Goal: Communication & Community: Participate in discussion

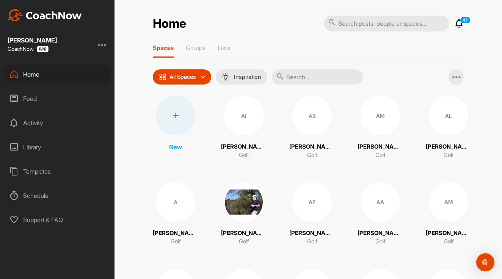
click at [295, 74] on input "text" at bounding box center [317, 76] width 91 height 15
type input "saw"
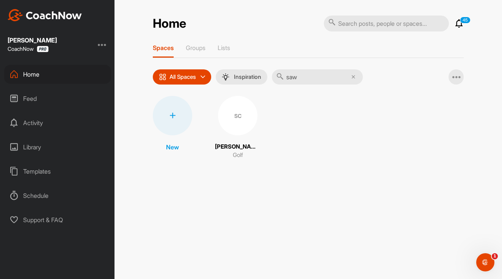
click at [250, 122] on div "SC" at bounding box center [237, 115] width 39 height 39
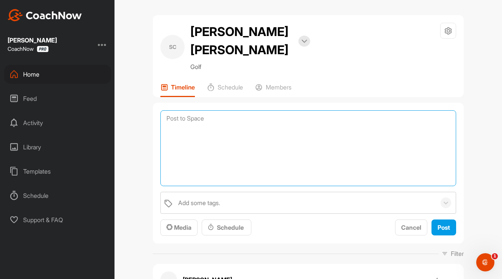
click at [216, 110] on textarea at bounding box center [308, 148] width 296 height 76
paste textarea "[URL][DOMAIN_NAME]"
click at [167, 110] on textarea "[URL][DOMAIN_NAME]" at bounding box center [308, 148] width 296 height 76
click at [436, 110] on textarea "Carolinas Young Amatuer - December - [URL][DOMAIN_NAME]" at bounding box center [308, 148] width 296 height 76
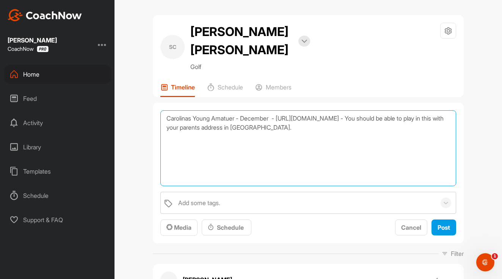
paste textarea "[URL][DOMAIN_NAME]"
click at [166, 127] on textarea "Carolinas Young Amatuer - December - [URL][DOMAIN_NAME] - You should be able to…" at bounding box center [308, 148] width 296 height 76
click at [275, 110] on textarea "Carolinas Young Amatuer - December - [URL][DOMAIN_NAME] - You should be able to…" at bounding box center [308, 148] width 296 height 76
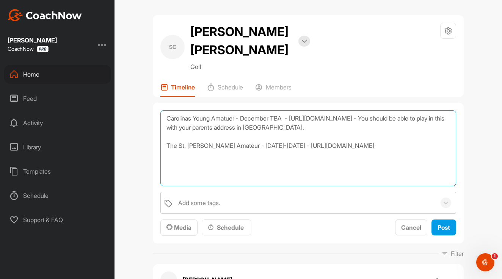
click at [399, 126] on textarea "Carolinas Young Amatuer - December TBA - [URL][DOMAIN_NAME] - You should be abl…" at bounding box center [308, 148] width 296 height 76
click at [235, 110] on textarea "Carolinas Young Amatuer - December TBA - [URL][DOMAIN_NAME] - You should be abl…" at bounding box center [308, 148] width 296 height 76
click at [229, 110] on textarea "Carolinas Young Amatuer - December TBA - [URL][DOMAIN_NAME] - You should be abl…" at bounding box center [308, 148] width 296 height 76
click at [234, 137] on textarea "Carolinas Young Amatuer - December TBA - [URL][DOMAIN_NAME] - You should be abl…" at bounding box center [308, 148] width 296 height 76
click at [231, 110] on textarea "Carolinas Young Amatuer - December TBA - [URL][DOMAIN_NAME] - You should be abl…" at bounding box center [308, 148] width 296 height 76
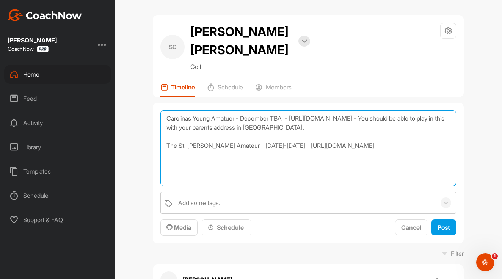
click at [231, 110] on textarea "Carolinas Young Amatuer - December TBA - [URL][DOMAIN_NAME] - You should be abl…" at bounding box center [308, 148] width 296 height 76
click at [233, 110] on textarea "Carolinas Young Amatuer - December TBA - [URL][DOMAIN_NAME] - You should be abl…" at bounding box center [308, 148] width 296 height 76
click at [394, 123] on textarea "Carolinas Young Amateur - December TBA - [URL][DOMAIN_NAME] - You should be abl…" at bounding box center [308, 148] width 296 height 76
paste textarea "[URL][DOMAIN_NAME][US_STATE]"
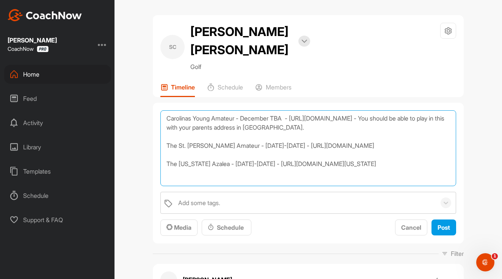
scroll to position [9, 0]
paste textarea "[URL][DOMAIN_NAME][DOMAIN_NAME]"
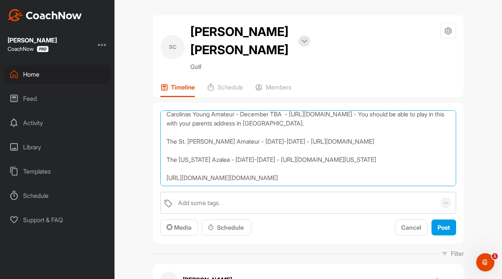
click at [165, 165] on textarea "Carolinas Young Amateur - December TBA - [URL][DOMAIN_NAME] - You should be abl…" at bounding box center [308, 148] width 296 height 76
click at [384, 166] on textarea "Carolinas Young Amateur - December TBA - [URL][DOMAIN_NAME] - You should be abl…" at bounding box center [308, 148] width 296 height 76
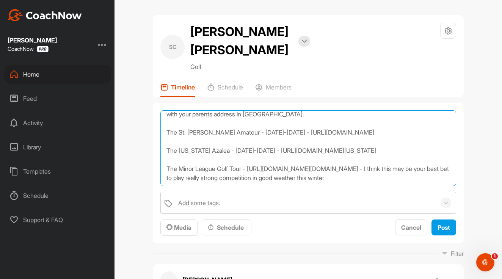
scroll to position [41, 0]
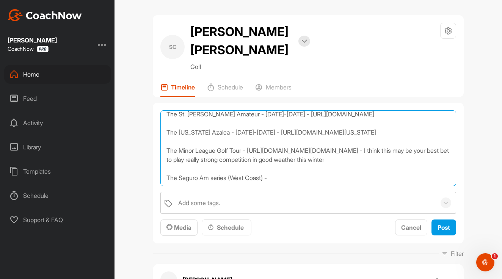
paste textarea "[URL][DOMAIN_NAME]"
click at [268, 160] on textarea "Carolinas Young Amateur - December TBA - [URL][DOMAIN_NAME] - You should be abl…" at bounding box center [308, 148] width 296 height 76
click at [343, 131] on textarea "Carolinas Young Amateur - December TBA - [URL][DOMAIN_NAME] - You should be abl…" at bounding box center [308, 148] width 296 height 76
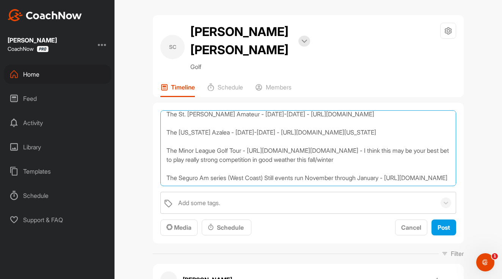
click at [348, 150] on textarea "Carolinas Young Amateur - December TBA - [URL][DOMAIN_NAME] - You should be abl…" at bounding box center [308, 148] width 296 height 76
paste textarea "[URL][DOMAIN_NAME]"
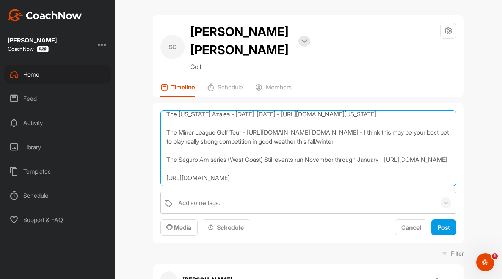
click at [165, 160] on textarea "Carolinas Young Amateur - December TBA - [URL][DOMAIN_NAME] - You should be abl…" at bounding box center [308, 148] width 296 height 76
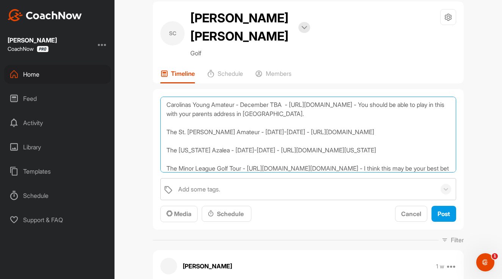
scroll to position [0, 0]
type textarea "Carolinas Young Amateur - December TBA - [URL][DOMAIN_NAME] - You should be abl…"
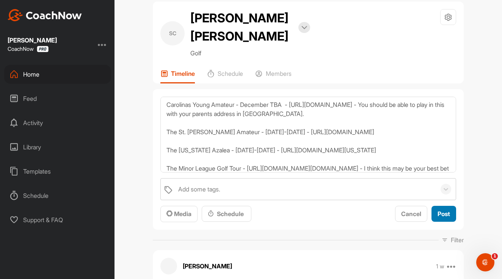
click at [441, 210] on span "Post" at bounding box center [444, 214] width 13 height 8
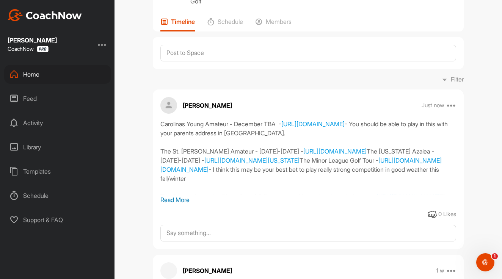
scroll to position [131, 0]
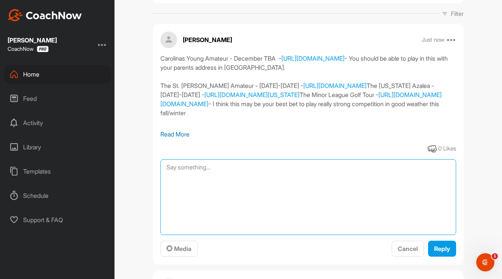
click at [224, 159] on textarea at bounding box center [308, 197] width 296 height 76
paste textarea "[URL][DOMAIN_NAME]"
type textarea "[URL][DOMAIN_NAME]"
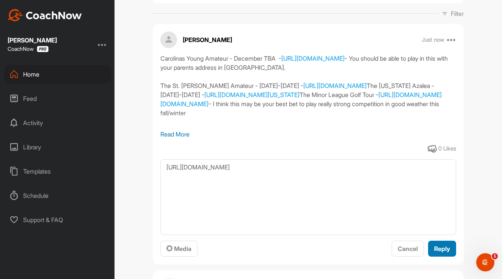
click at [445, 245] on span "Reply" at bounding box center [442, 249] width 16 height 8
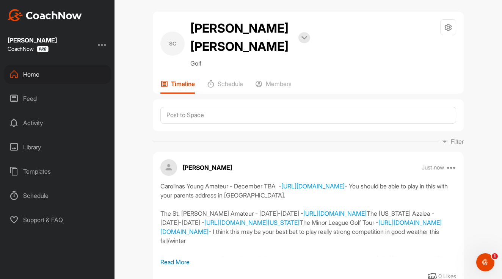
scroll to position [3, 0]
click at [161, 182] on div "Carolinas Young Amateur - December TBA - [URL][DOMAIN_NAME] - You should be abl…" at bounding box center [308, 220] width 296 height 76
click at [170, 258] on p "Read More" at bounding box center [308, 262] width 296 height 9
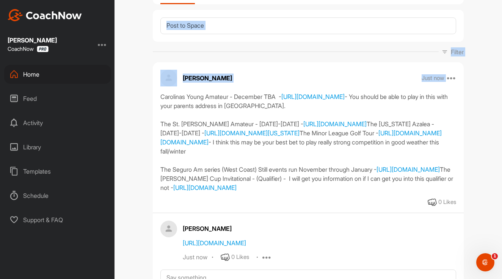
scroll to position [99, 0]
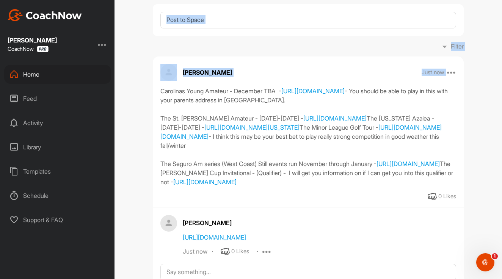
drag, startPoint x: 160, startPoint y: 120, endPoint x: 337, endPoint y: 255, distance: 222.7
click at [337, 255] on div "[PERSON_NAME] Just now Move to ... Copy to ... Edit Edit Tags Pin to top Delete…" at bounding box center [308, 172] width 311 height 232
copy div "Carolinas Young Amateur - December TBA - [URL][DOMAIN_NAME] - You should be abl…"
